Goal: Task Accomplishment & Management: Complete application form

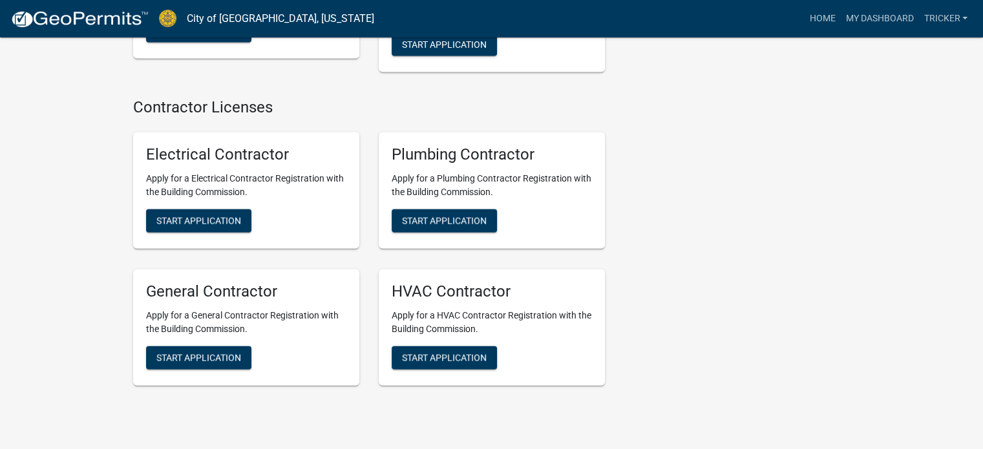
scroll to position [2924, 0]
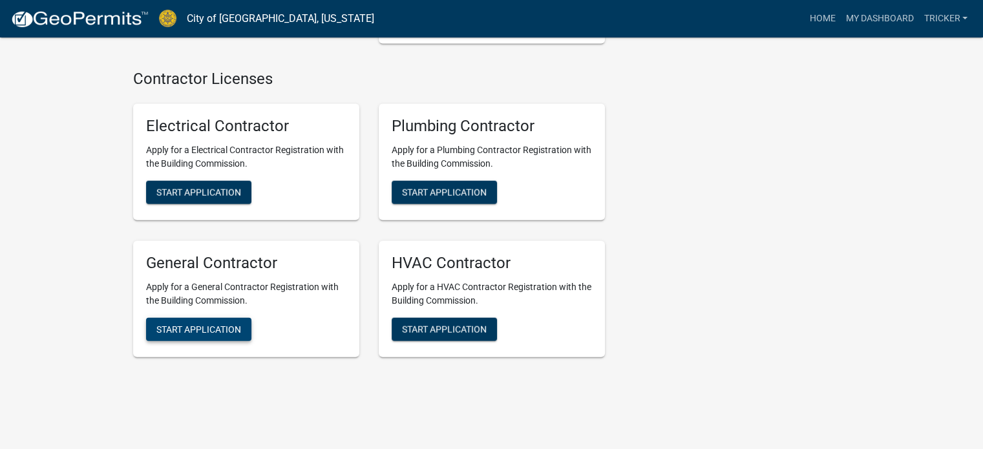
click at [209, 318] on button "Start Application" at bounding box center [198, 329] width 105 height 23
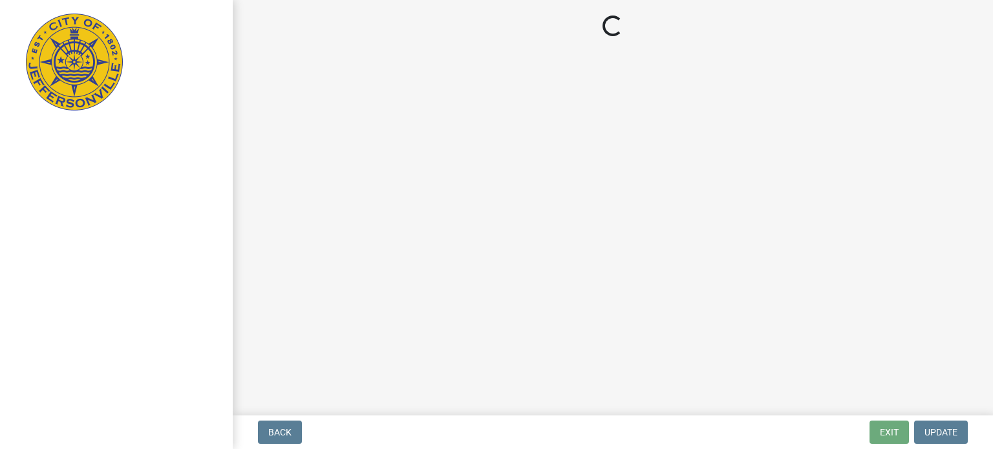
select select "KY"
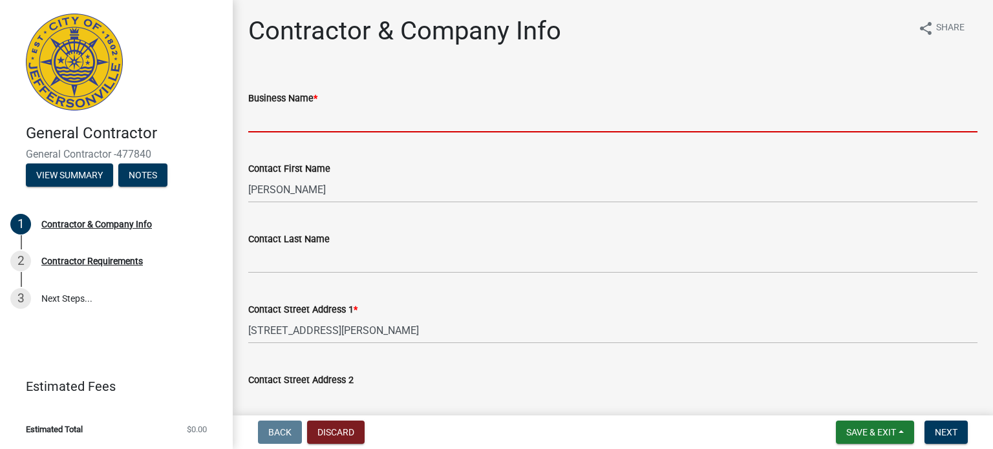
click at [338, 111] on input "Business Name *" at bounding box center [612, 119] width 729 height 26
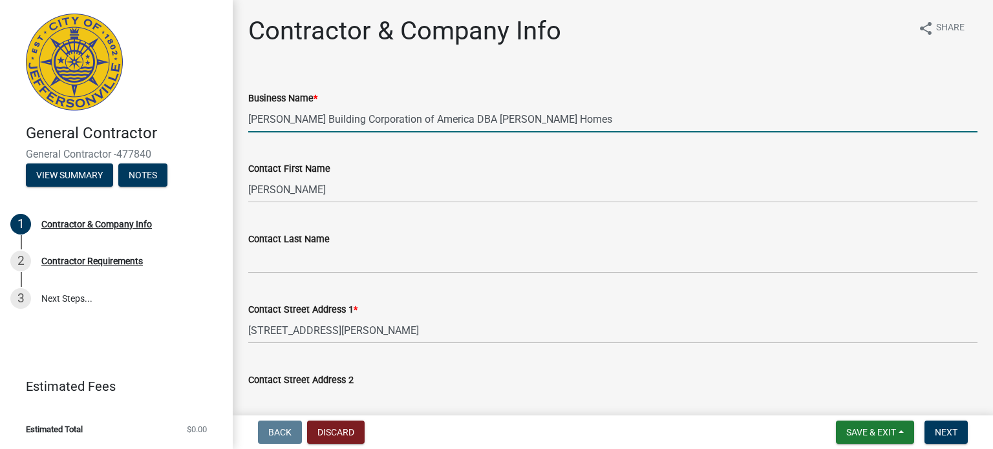
type input "[PERSON_NAME] Building Corporation of America DBA [PERSON_NAME] Homes"
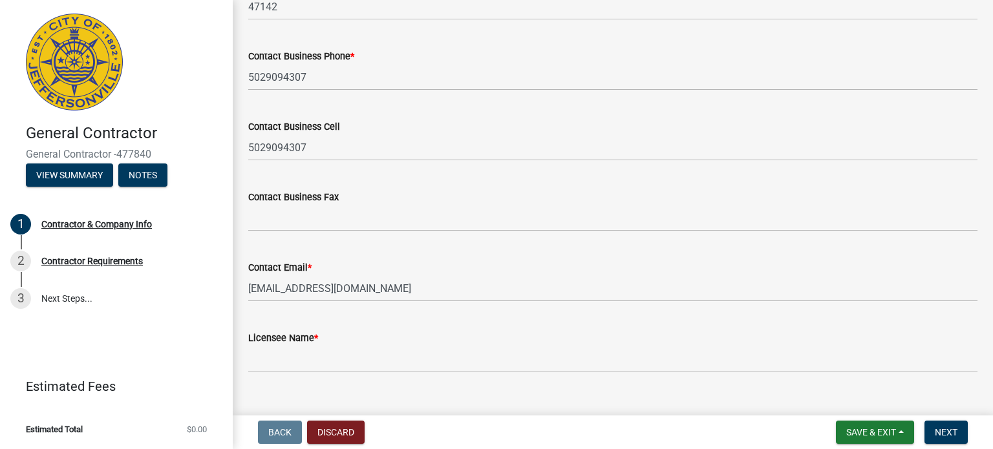
scroll to position [644, 0]
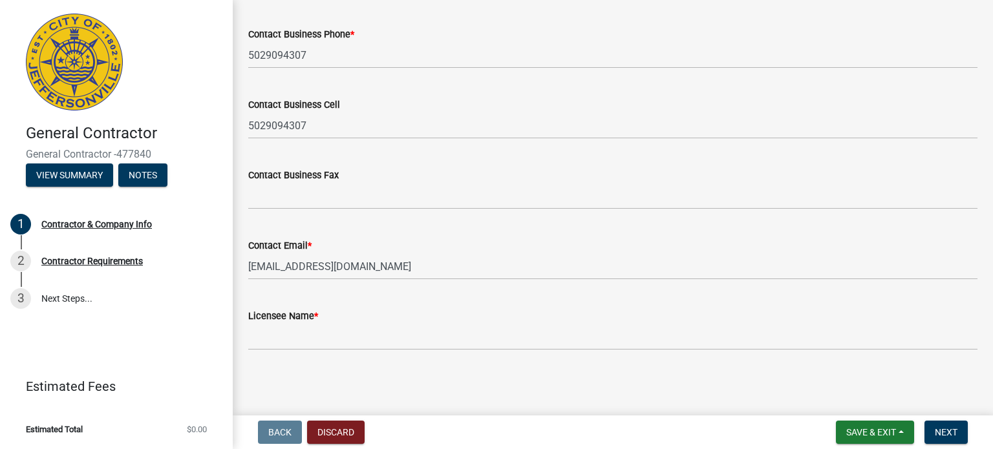
type input "Tricker"
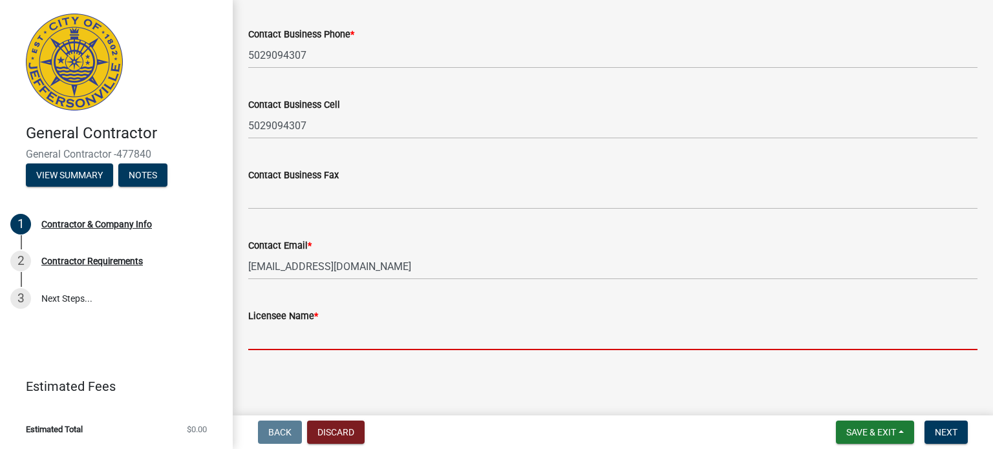
click at [318, 343] on input "Licensee Name *" at bounding box center [612, 337] width 729 height 26
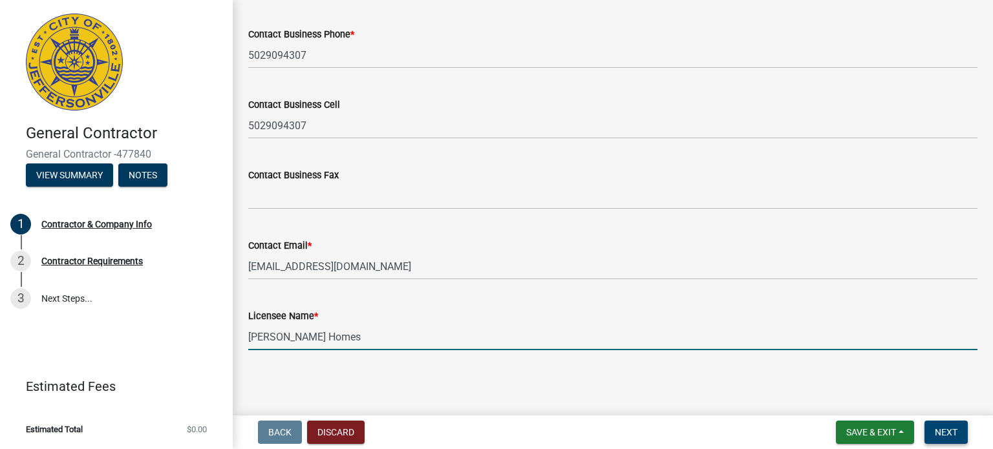
type input "[PERSON_NAME] Homes"
click at [948, 436] on span "Next" at bounding box center [946, 432] width 23 height 10
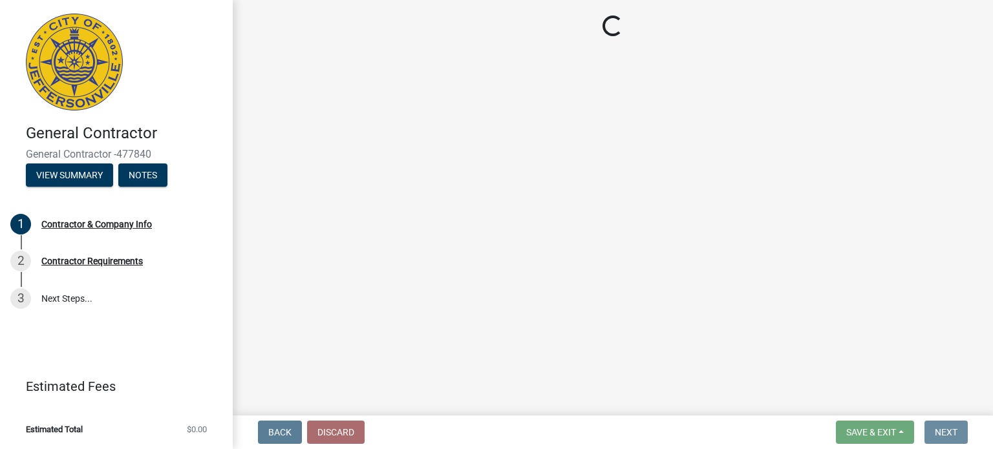
scroll to position [0, 0]
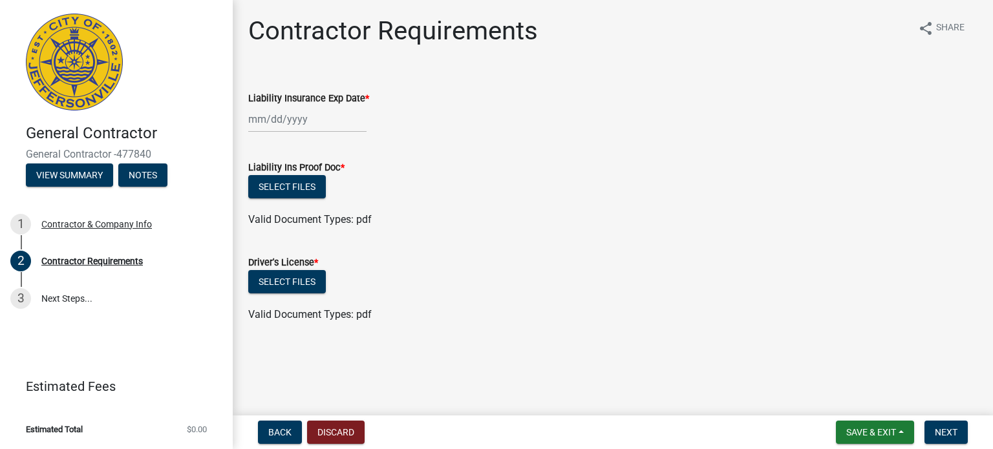
click at [259, 118] on div at bounding box center [307, 119] width 118 height 26
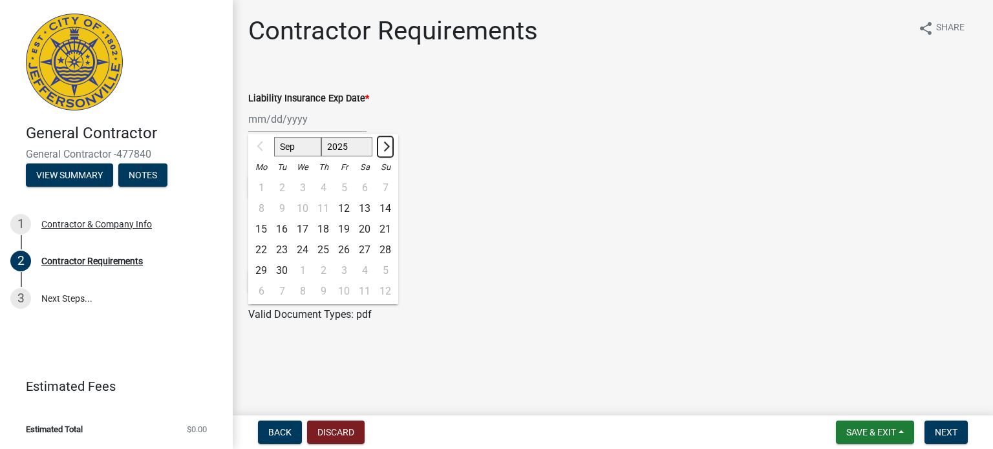
click at [383, 146] on span "Next month" at bounding box center [385, 147] width 10 height 10
select select "12"
click at [301, 268] on div "31" at bounding box center [302, 270] width 21 height 21
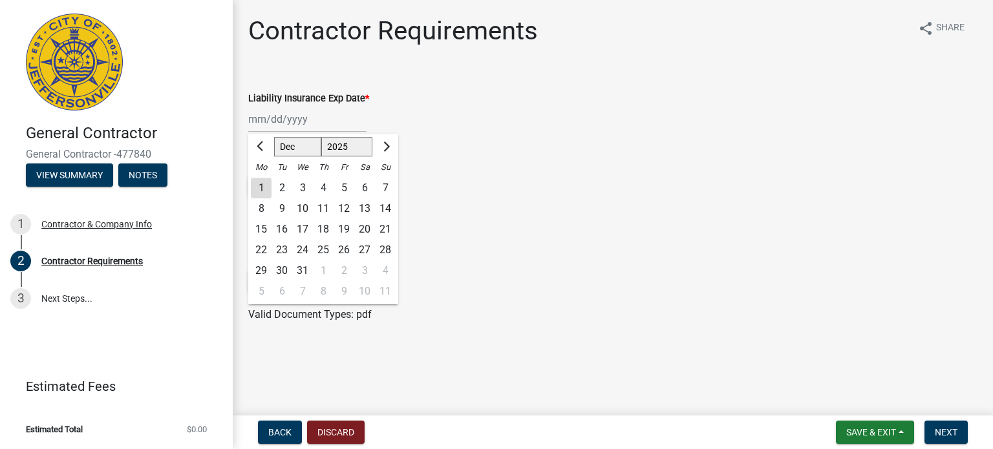
type input "[DATE]"
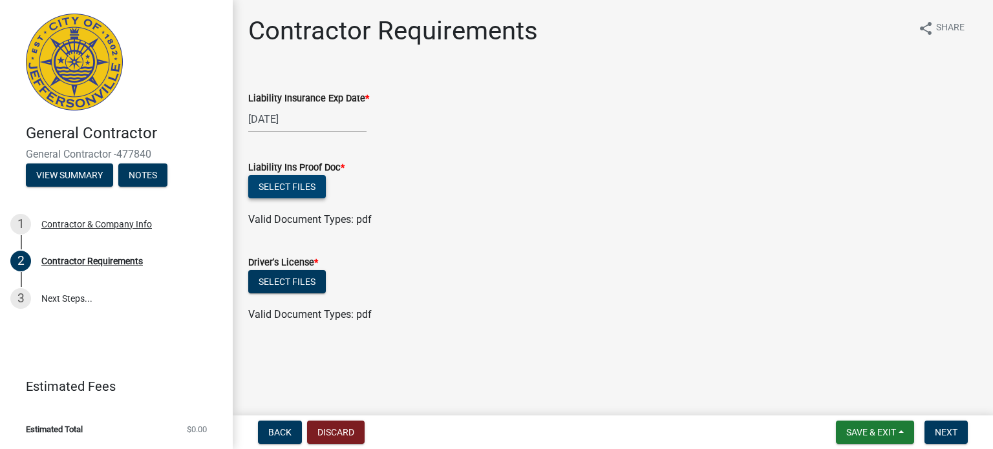
click at [294, 187] on button "Select files" at bounding box center [287, 186] width 78 height 23
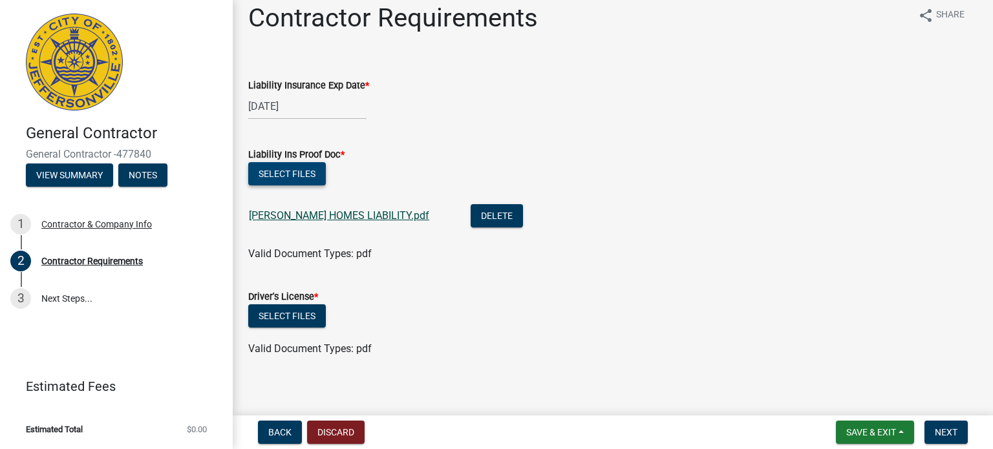
scroll to position [21, 0]
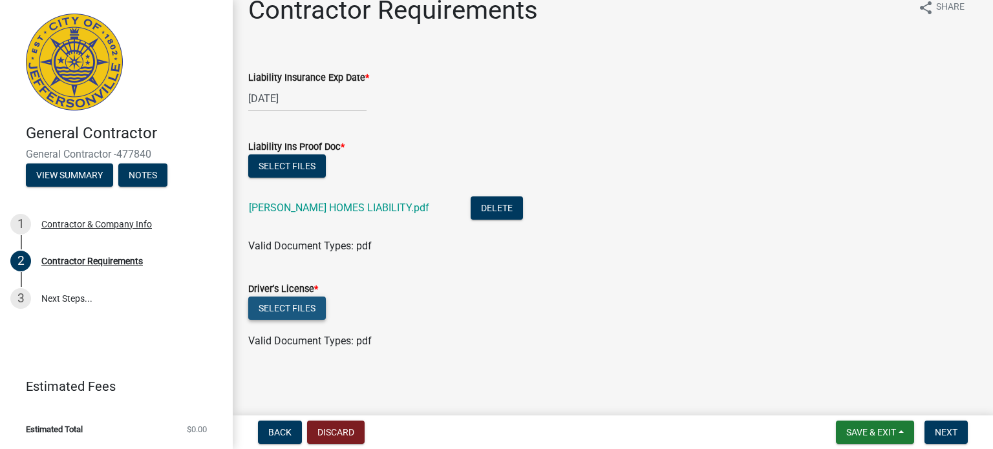
click at [292, 312] on button "Select files" at bounding box center [287, 308] width 78 height 23
click at [264, 302] on button "Select files" at bounding box center [287, 308] width 78 height 23
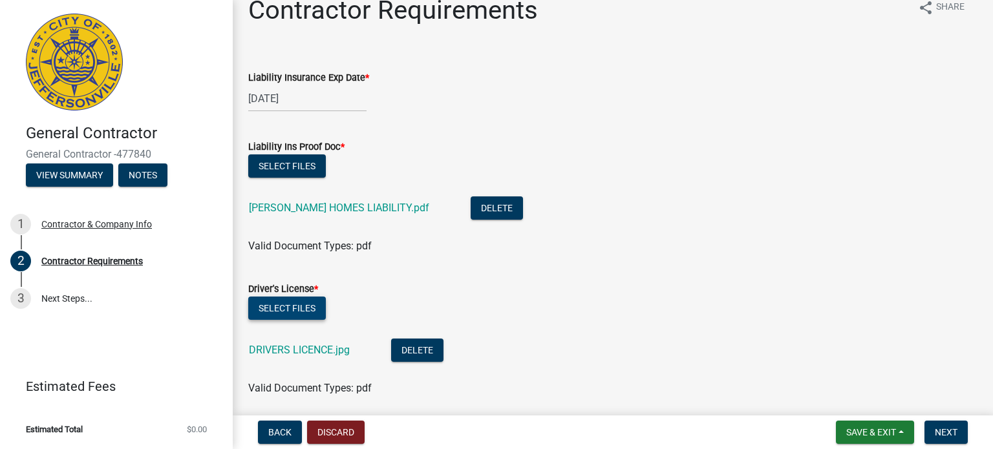
scroll to position [68, 0]
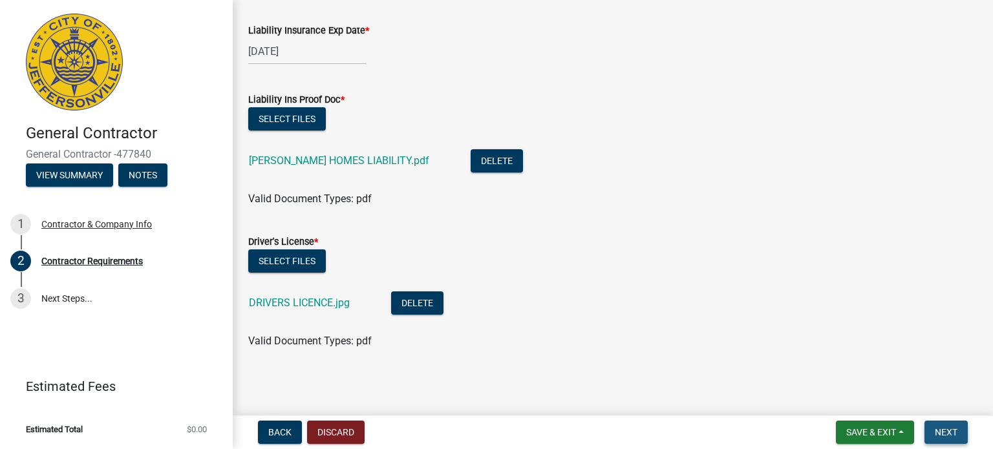
click at [939, 429] on span "Next" at bounding box center [946, 432] width 23 height 10
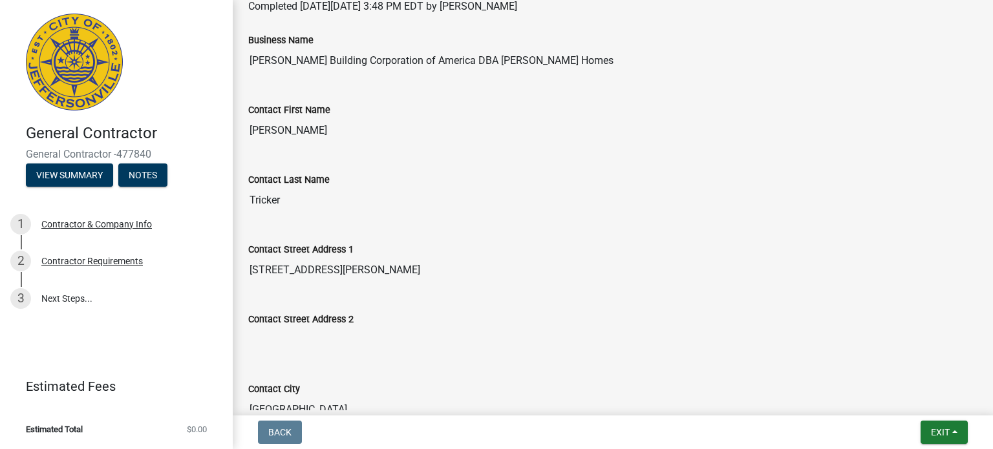
scroll to position [0, 0]
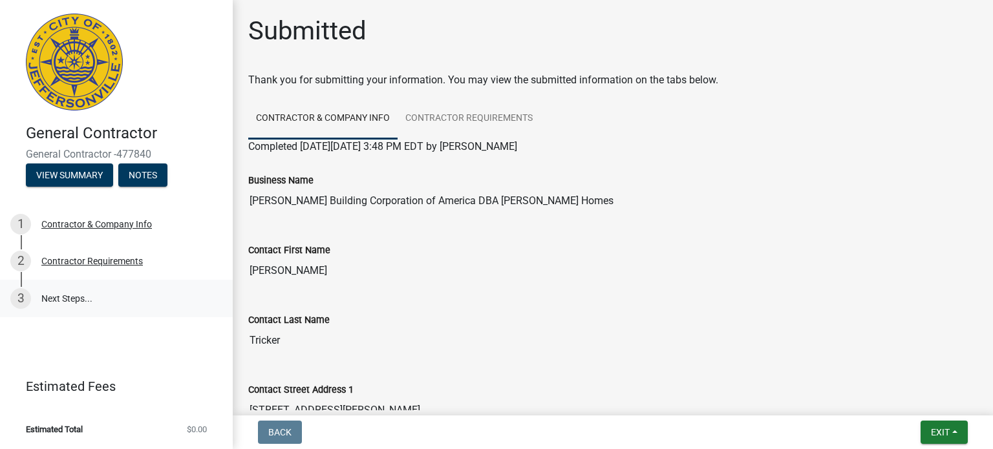
click at [65, 299] on link "3 Next Steps..." at bounding box center [116, 298] width 233 height 37
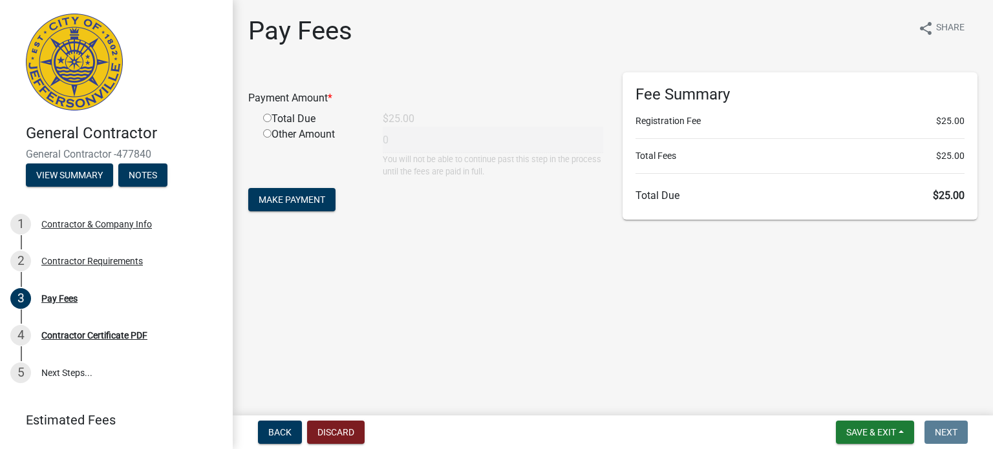
click at [266, 113] on div "Total Due" at bounding box center [313, 119] width 120 height 16
drag, startPoint x: 266, startPoint y: 116, endPoint x: 447, endPoint y: 160, distance: 186.2
click at [267, 116] on input "radio" at bounding box center [267, 118] width 8 height 8
radio input "true"
type input "25"
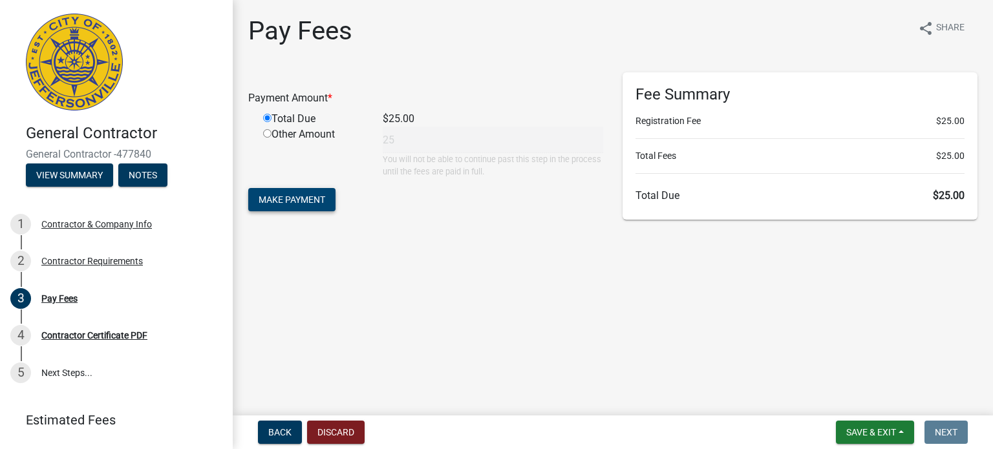
click at [312, 204] on span "Make Payment" at bounding box center [292, 200] width 67 height 10
